Goal: Task Accomplishment & Management: Manage account settings

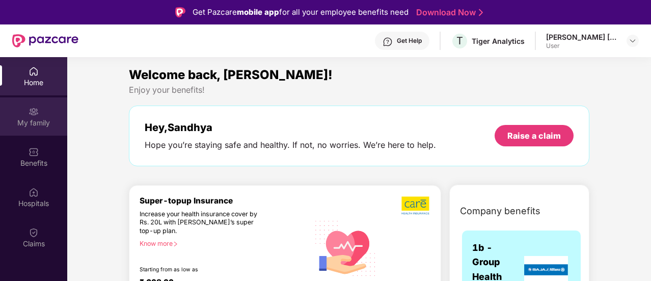
click at [34, 105] on div at bounding box center [34, 110] width 10 height 10
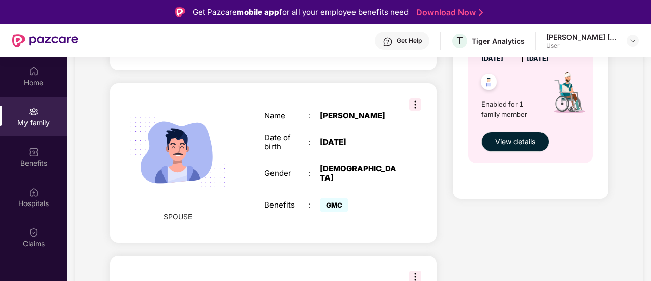
scroll to position [507, 0]
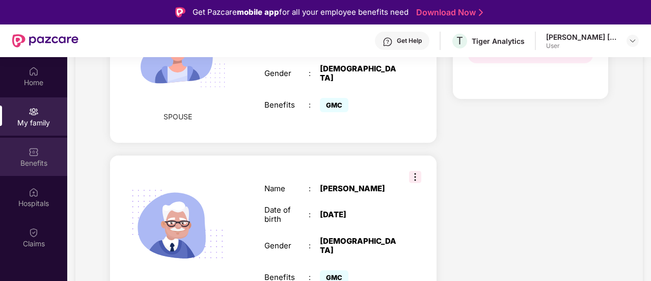
click at [59, 146] on div "Benefits" at bounding box center [33, 157] width 67 height 38
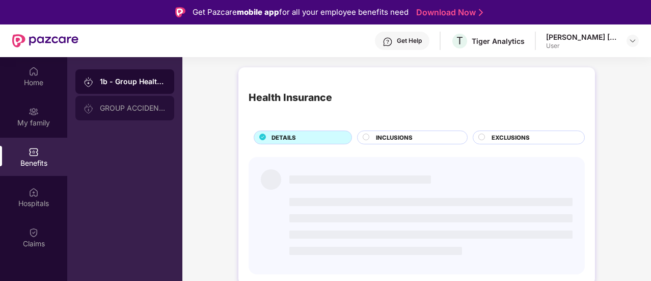
click at [121, 113] on div "GROUP ACCIDENTAL INSURANCE" at bounding box center [124, 108] width 99 height 24
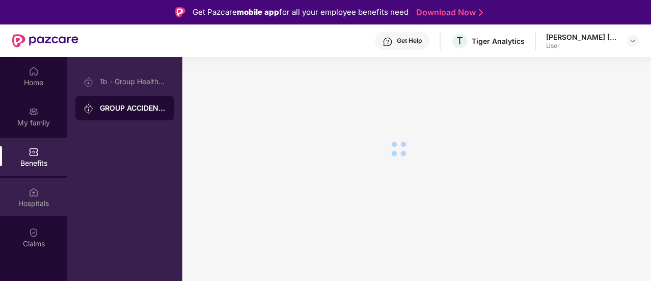
click at [43, 190] on div "Hospitals" at bounding box center [33, 197] width 67 height 38
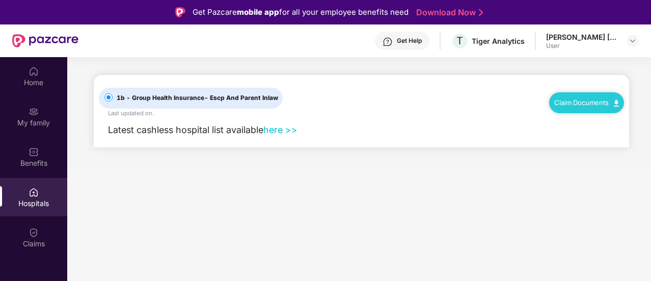
click at [276, 130] on link "here >>" at bounding box center [280, 129] width 34 height 11
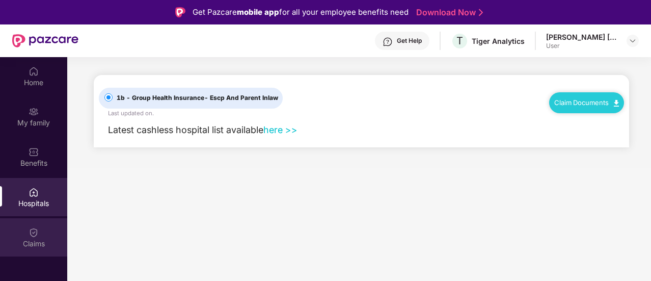
click at [38, 237] on img at bounding box center [34, 232] width 10 height 10
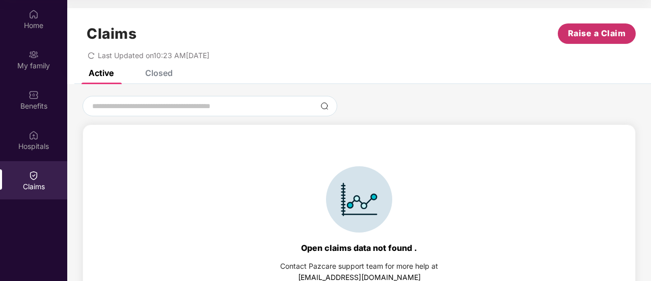
click at [574, 30] on span "Raise a Claim" at bounding box center [597, 33] width 58 height 13
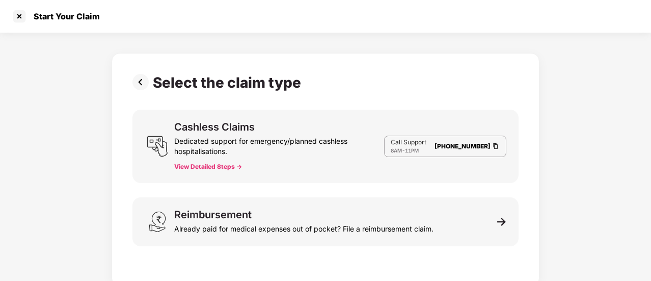
scroll to position [24, 0]
click at [223, 166] on button "View Detailed Steps ->" at bounding box center [208, 166] width 68 height 8
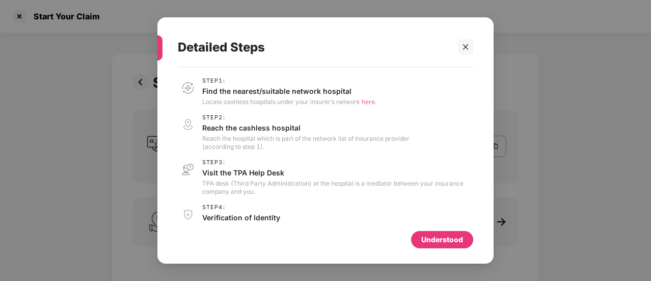
scroll to position [0, 0]
click at [470, 45] on div at bounding box center [465, 46] width 15 height 15
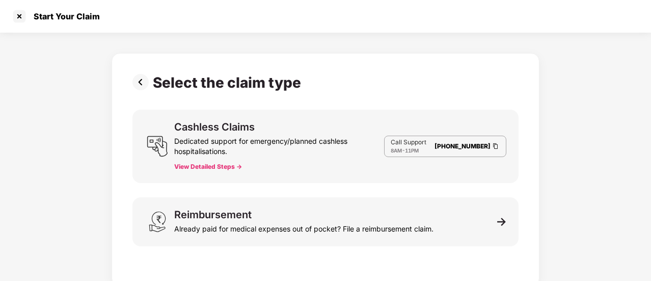
scroll to position [5, 0]
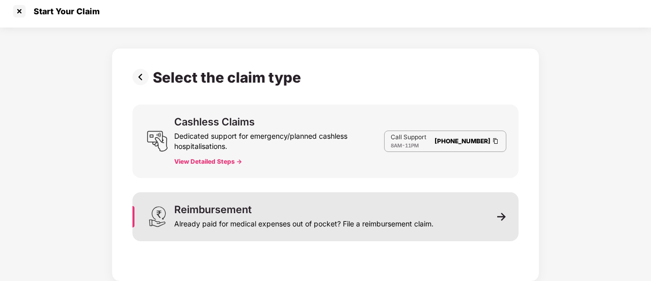
click at [500, 213] on img at bounding box center [501, 216] width 9 height 9
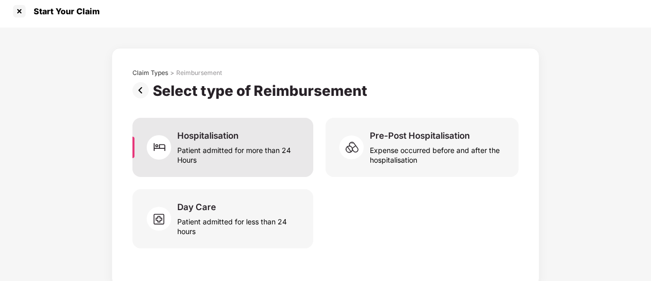
scroll to position [10, 0]
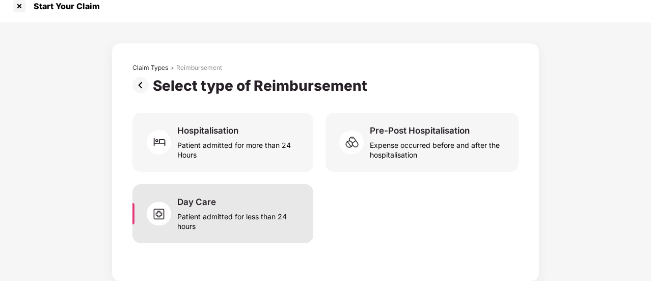
click at [238, 216] on div "Patient admitted for less than 24 hours" at bounding box center [239, 218] width 124 height 23
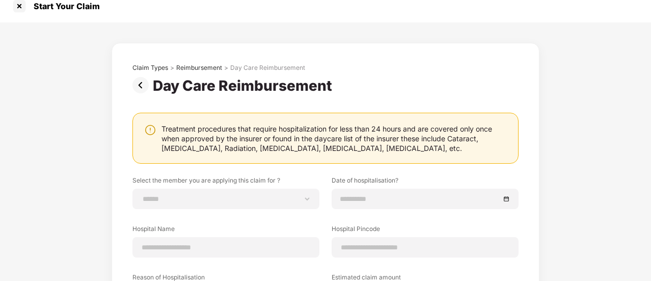
click at [142, 86] on img at bounding box center [142, 85] width 20 height 16
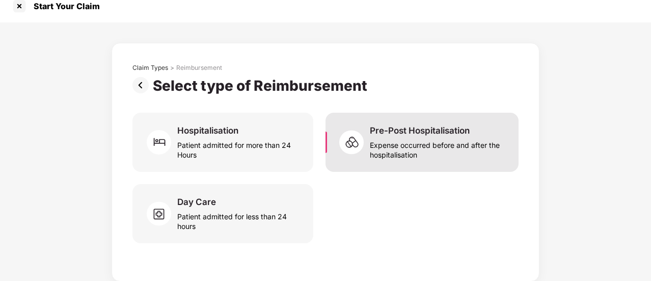
click at [370, 142] on div "Expense occurred before and after the hospitalisation" at bounding box center [438, 147] width 137 height 23
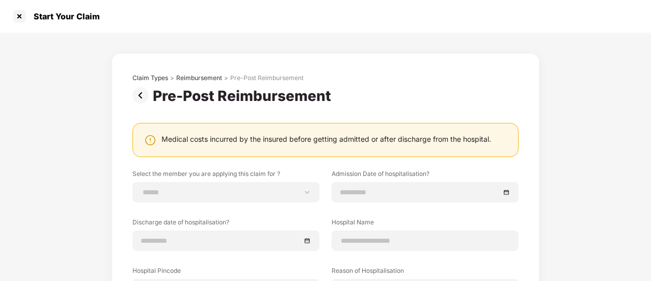
scroll to position [51, 0]
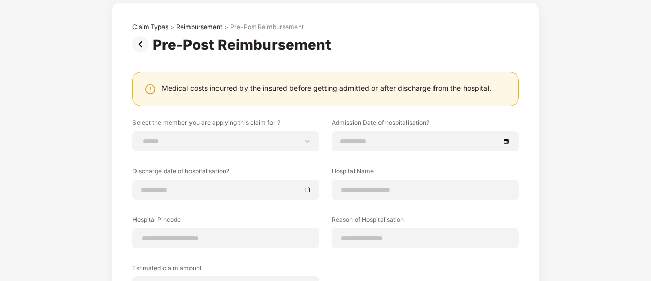
click at [143, 45] on img at bounding box center [142, 44] width 20 height 16
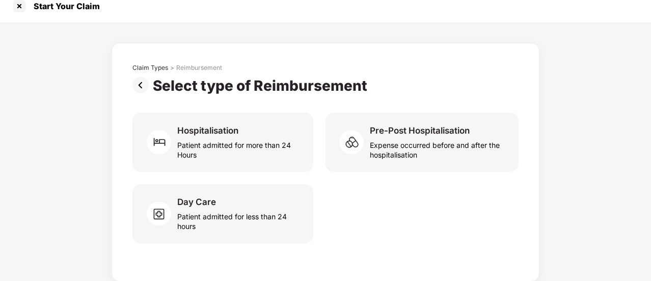
click at [141, 82] on img at bounding box center [142, 85] width 20 height 16
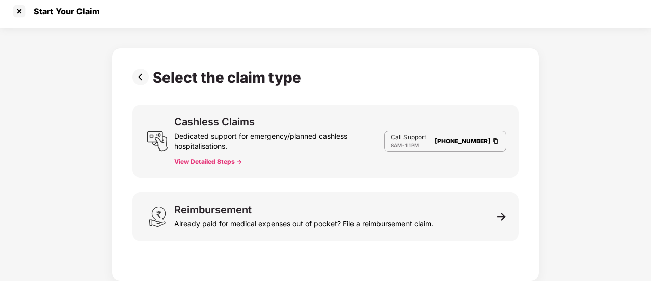
click at [137, 80] on img at bounding box center [142, 77] width 20 height 16
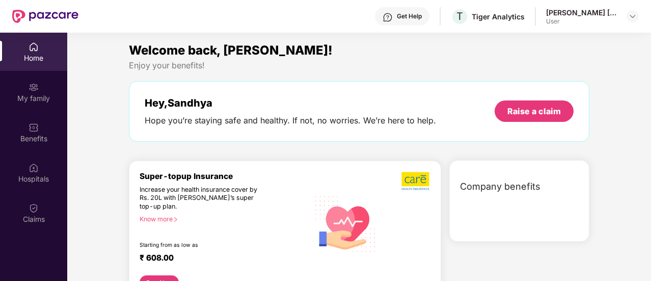
scroll to position [57, 0]
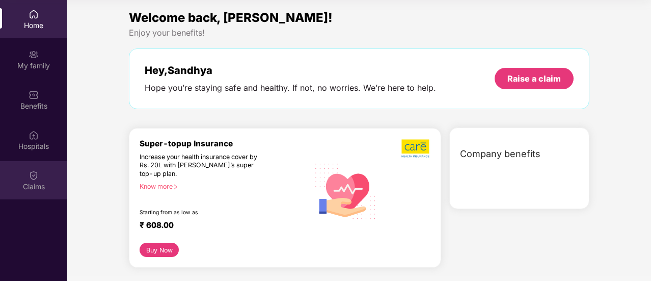
click at [42, 175] on div "Claims" at bounding box center [33, 180] width 67 height 38
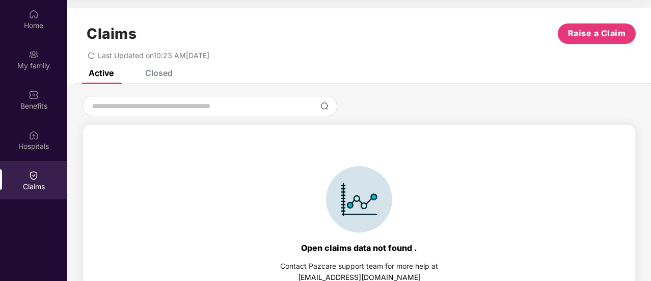
scroll to position [22, 0]
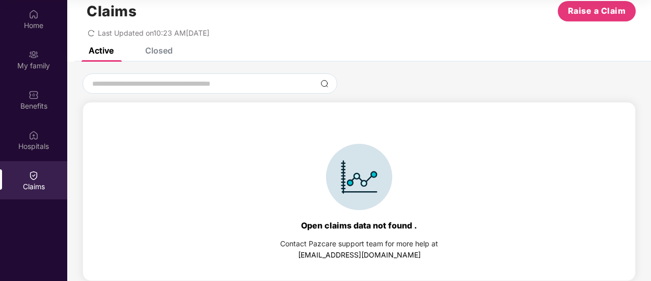
click at [155, 55] on div "Closed" at bounding box center [159, 50] width 28 height 10
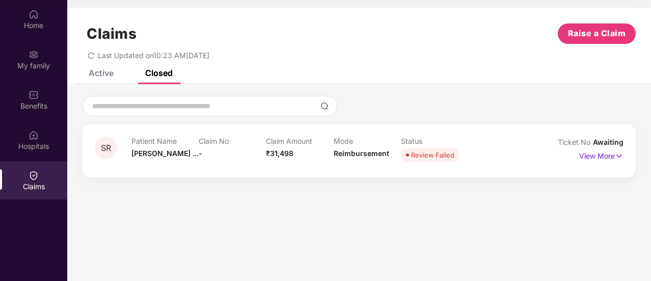
scroll to position [0, 0]
click at [616, 155] on img at bounding box center [619, 155] width 9 height 11
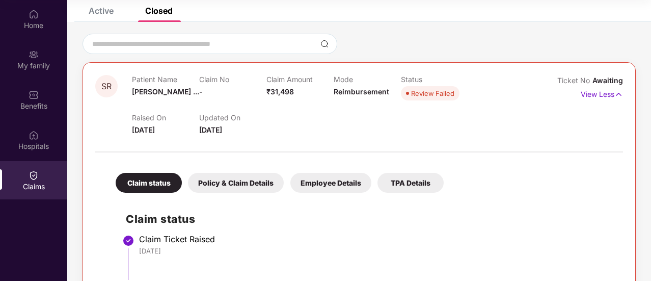
scroll to position [112, 0]
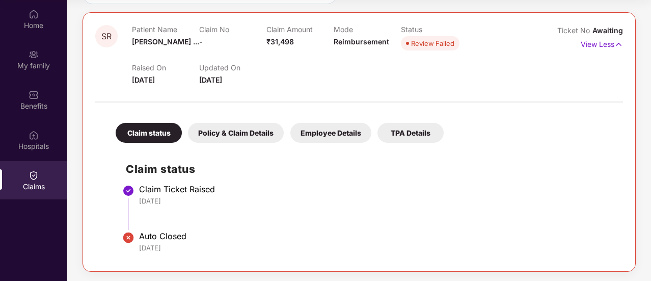
click at [223, 129] on div "Policy & Claim Details" at bounding box center [236, 133] width 96 height 20
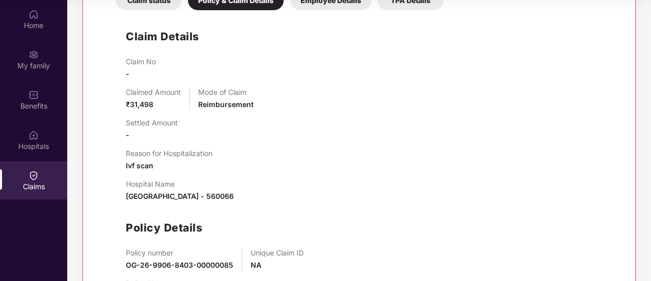
scroll to position [194, 0]
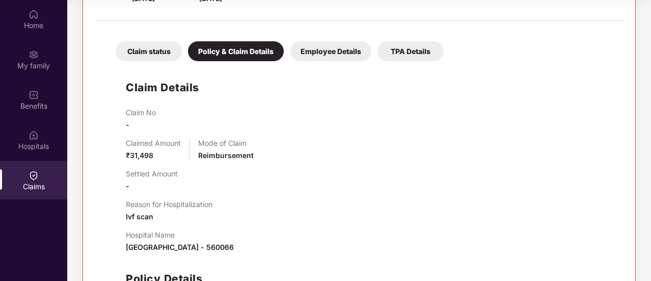
click at [316, 53] on div "Employee Details" at bounding box center [330, 51] width 81 height 20
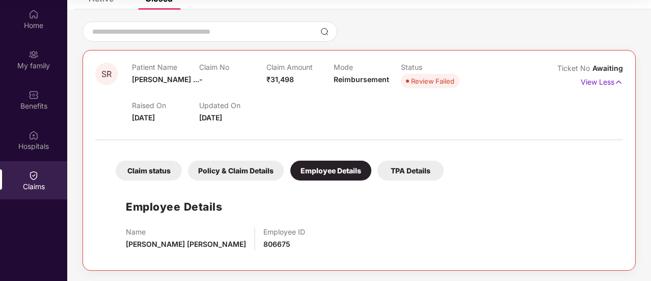
scroll to position [73, 0]
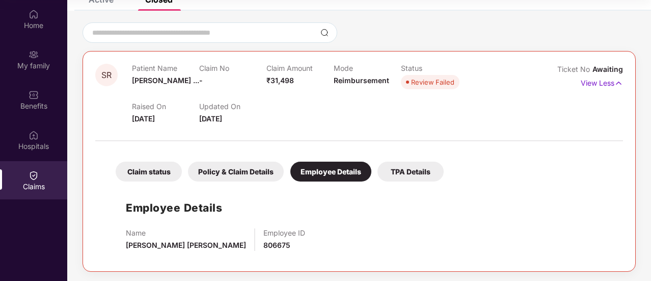
click at [396, 168] on div "TPA Details" at bounding box center [410, 171] width 66 height 20
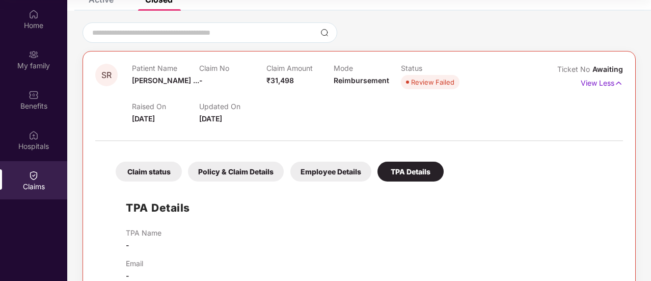
scroll to position [96, 0]
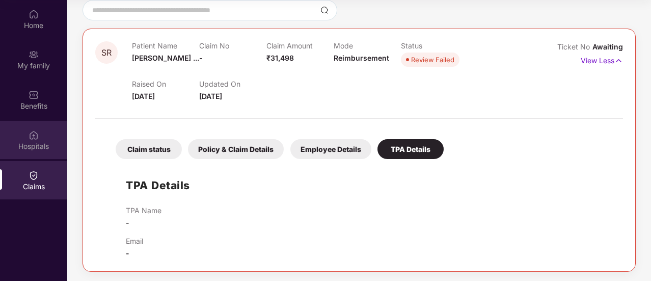
click at [43, 139] on div "Hospitals" at bounding box center [33, 140] width 67 height 38
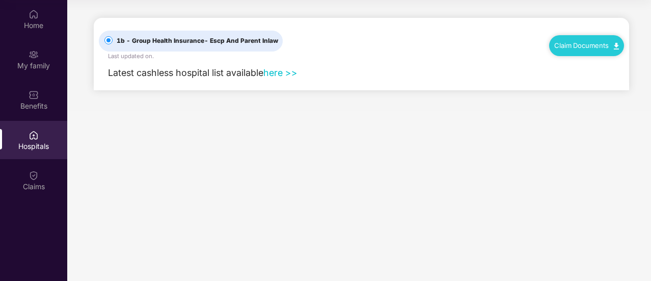
scroll to position [0, 0]
click at [54, 105] on div "Benefits" at bounding box center [33, 106] width 67 height 10
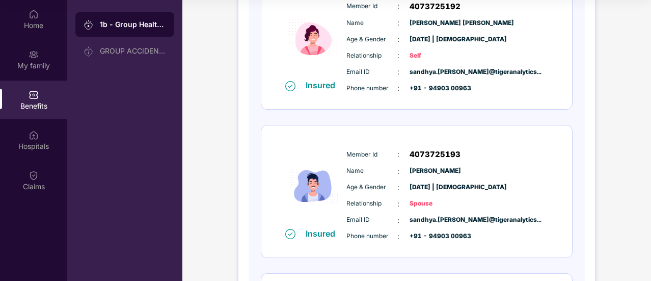
scroll to position [102, 0]
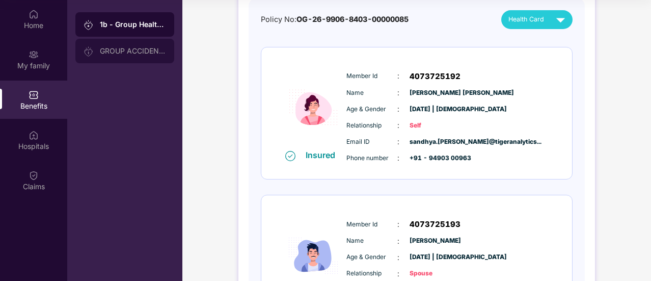
click at [135, 49] on div "GROUP ACCIDENTAL INSURANCE" at bounding box center [133, 51] width 66 height 8
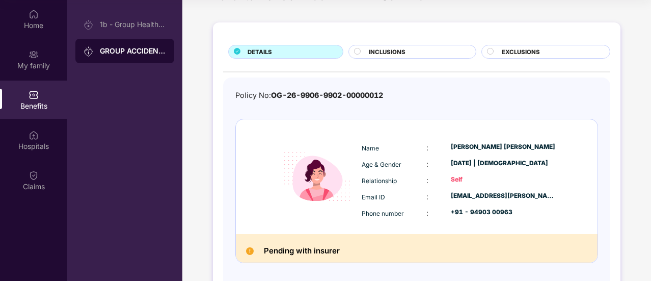
scroll to position [0, 0]
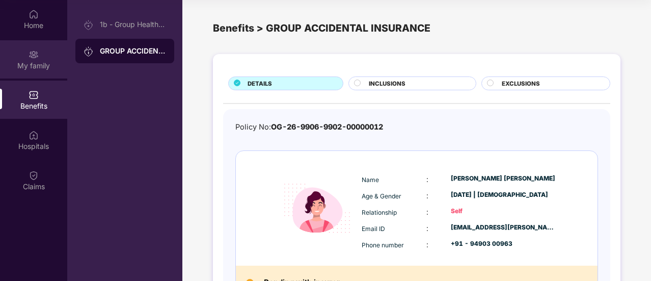
click at [47, 62] on div "My family" at bounding box center [33, 66] width 67 height 10
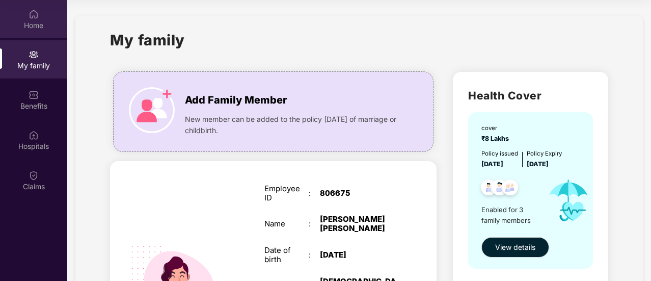
click at [36, 15] on img at bounding box center [34, 14] width 10 height 10
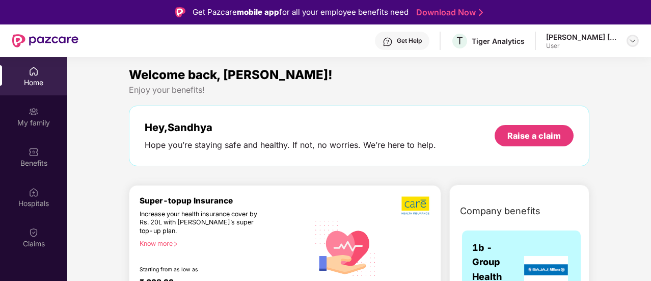
click at [633, 43] on img at bounding box center [633, 41] width 8 height 8
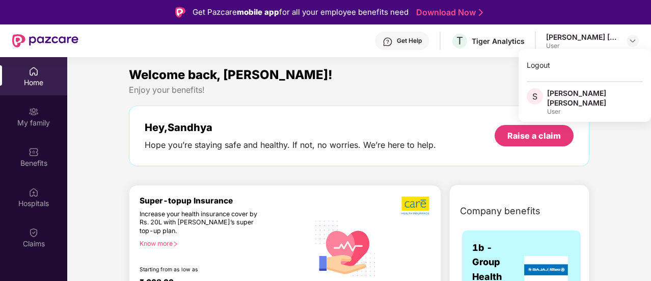
click at [500, 72] on div "Welcome back, [PERSON_NAME]!" at bounding box center [359, 74] width 460 height 19
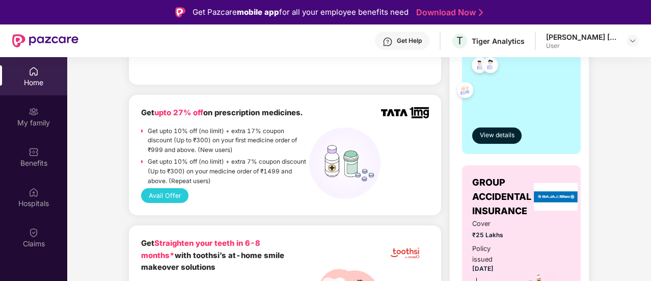
scroll to position [357, 0]
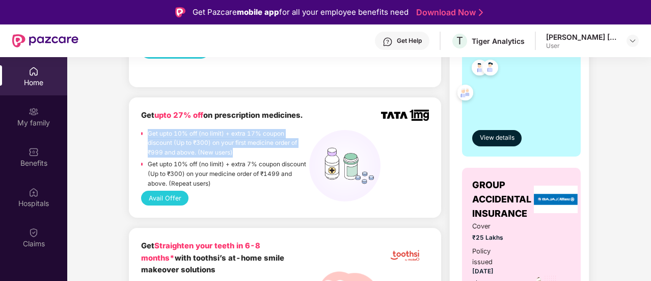
drag, startPoint x: 146, startPoint y: 132, endPoint x: 234, endPoint y: 149, distance: 90.2
click at [234, 149] on div "Get upto 10% off (no limit) + extra 17% coupon discount (Up to ₹300) on your fi…" at bounding box center [225, 144] width 168 height 31
click at [237, 151] on p "Get upto 10% off (no limit) + extra 17% coupon discount (Up to ₹300) on your fi…" at bounding box center [228, 143] width 161 height 29
drag, startPoint x: 237, startPoint y: 151, endPoint x: 149, endPoint y: 131, distance: 90.3
click at [149, 131] on p "Get upto 10% off (no limit) + extra 17% coupon discount (Up to ₹300) on your fi…" at bounding box center [228, 143] width 161 height 29
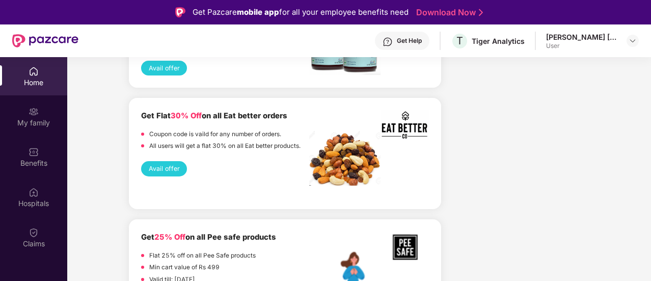
scroll to position [1019, 0]
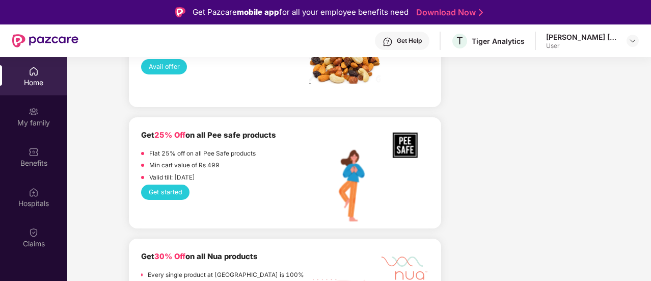
drag, startPoint x: 142, startPoint y: 134, endPoint x: 220, endPoint y: 175, distance: 87.7
click at [220, 175] on div "Get 25% Off on all Pee safe products Flat 25% off on all Pee Safe products Min …" at bounding box center [225, 156] width 168 height 55
click at [223, 175] on div "Valid till: [DATE]" at bounding box center [225, 179] width 168 height 12
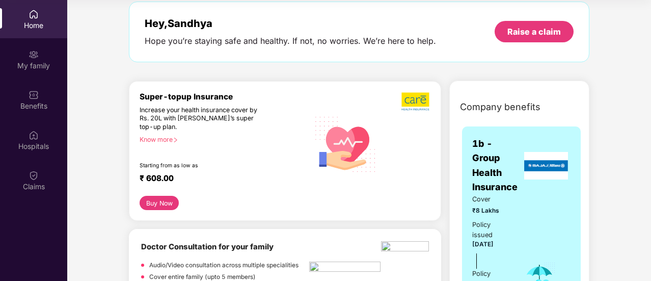
scroll to position [0, 0]
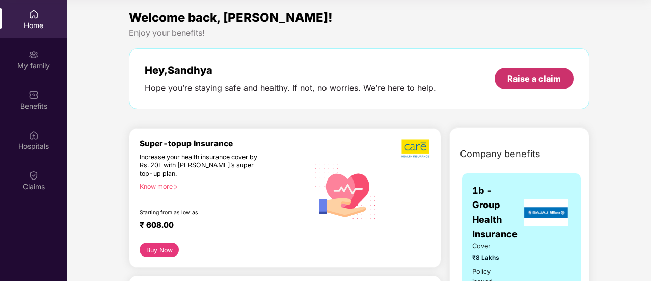
click at [523, 75] on div "Raise a claim" at bounding box center [533, 78] width 53 height 11
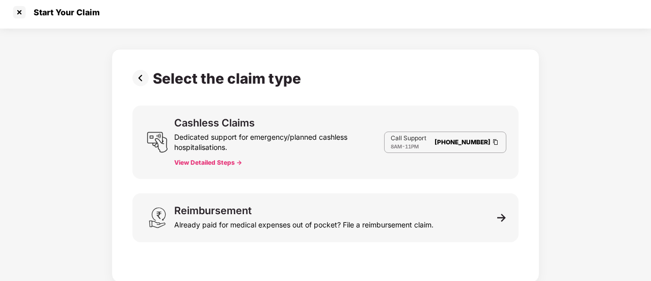
scroll to position [5, 0]
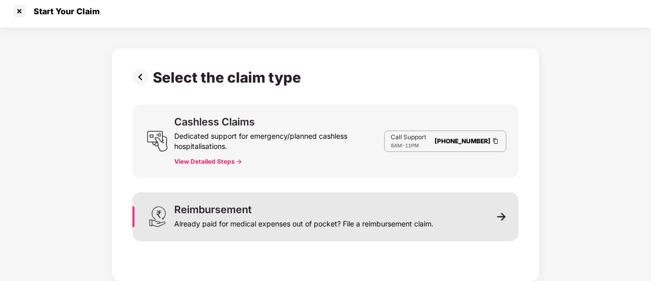
click at [495, 215] on div "Reimbursement Already paid for medical expenses out of pocket? File a reimburse…" at bounding box center [325, 216] width 386 height 49
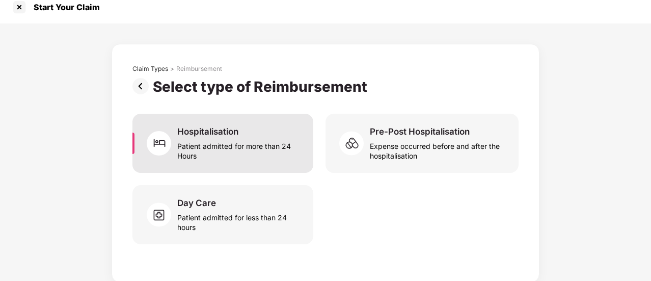
scroll to position [10, 0]
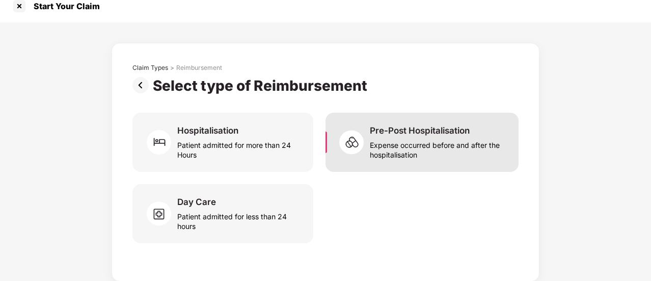
click at [404, 142] on div "Expense occurred before and after the hospitalisation" at bounding box center [438, 147] width 137 height 23
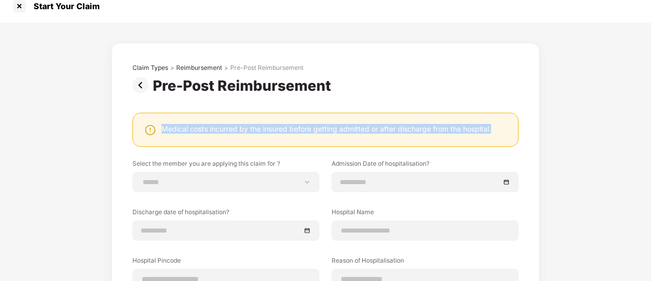
drag, startPoint x: 162, startPoint y: 127, endPoint x: 501, endPoint y: 126, distance: 339.2
click at [501, 126] on div "Medical costs incurred by the insured before getting admitted or after discharg…" at bounding box center [326, 130] width 364 height 12
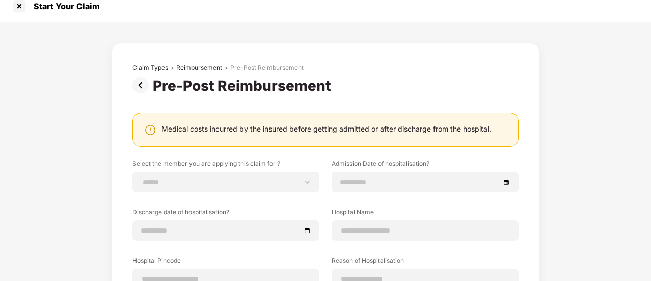
click at [379, 92] on div "Pre-Post Reimbursement" at bounding box center [325, 85] width 386 height 17
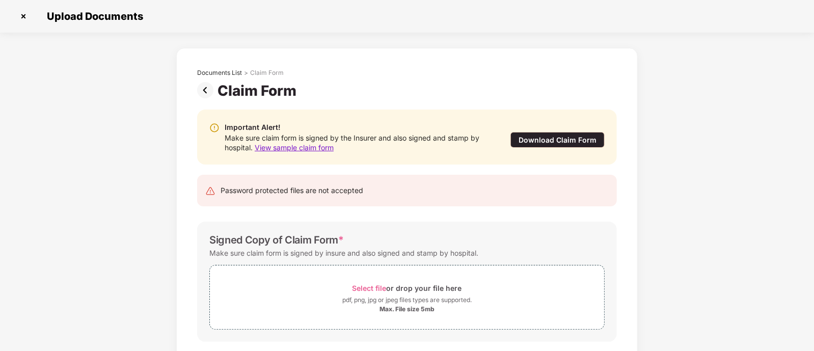
click at [23, 14] on img at bounding box center [23, 16] width 16 height 16
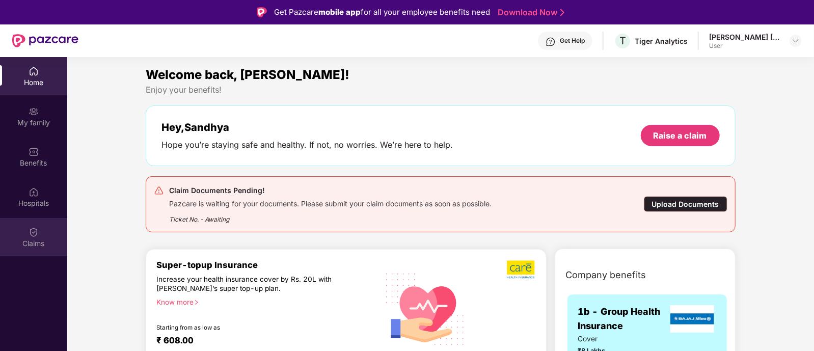
click at [29, 237] on img at bounding box center [34, 232] width 10 height 10
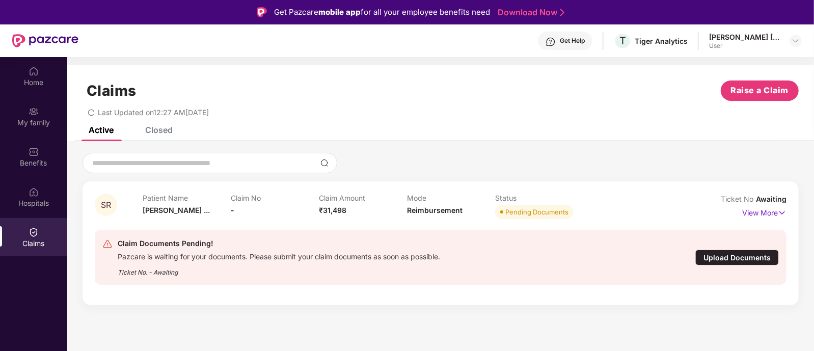
click at [735, 259] on div "Upload Documents" at bounding box center [737, 258] width 84 height 16
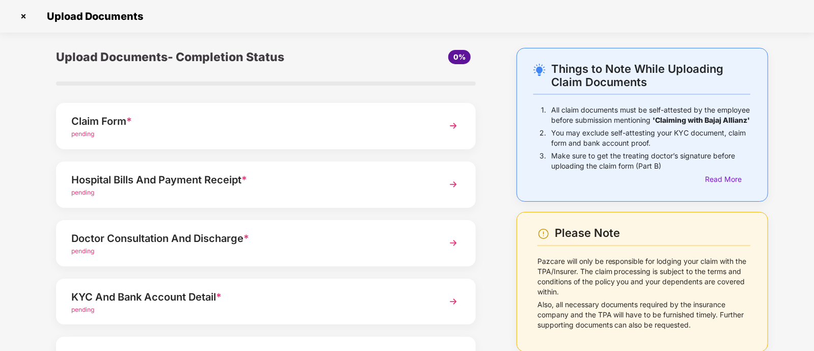
scroll to position [63, 0]
